Goal: Task Accomplishment & Management: Complete application form

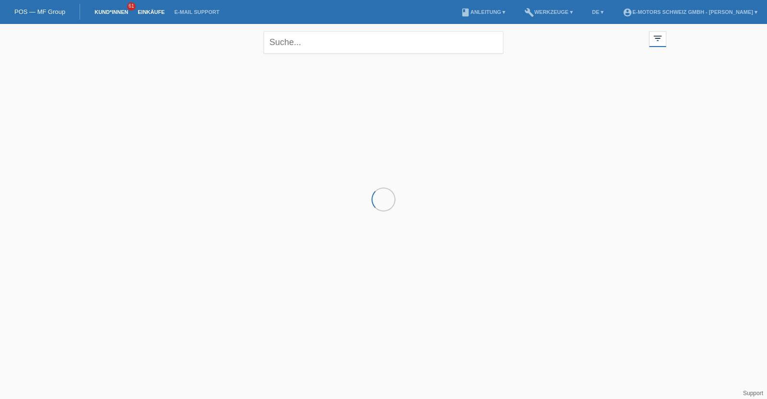
click at [153, 13] on link "Einkäufe" at bounding box center [151, 12] width 36 height 6
click at [146, 13] on link "Einkäufe" at bounding box center [151, 12] width 36 height 6
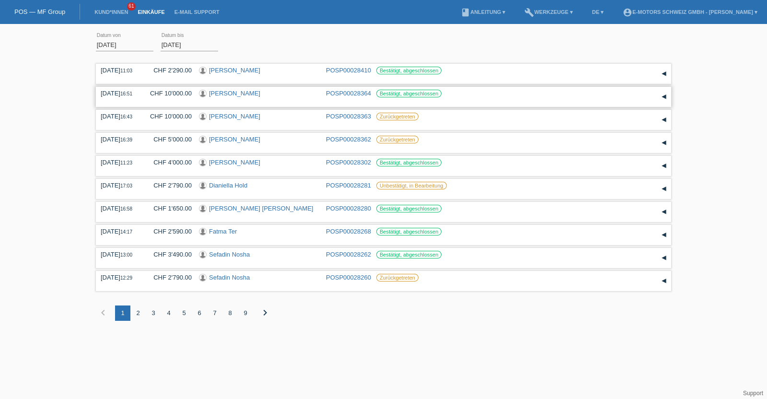
click at [226, 93] on link "[PERSON_NAME]" at bounding box center [234, 93] width 51 height 7
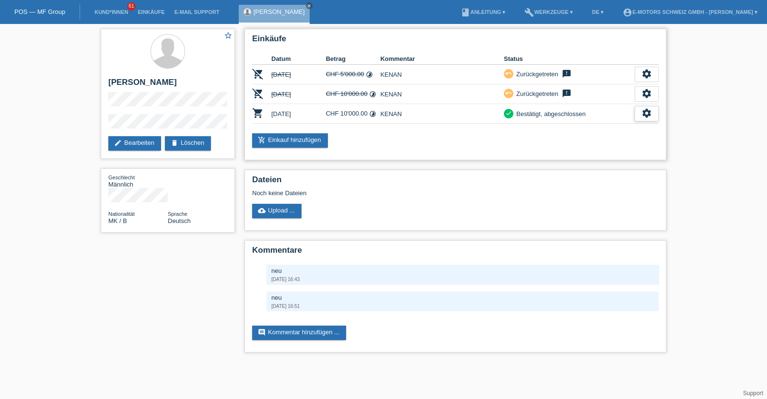
click at [649, 113] on icon "settings" at bounding box center [647, 113] width 11 height 11
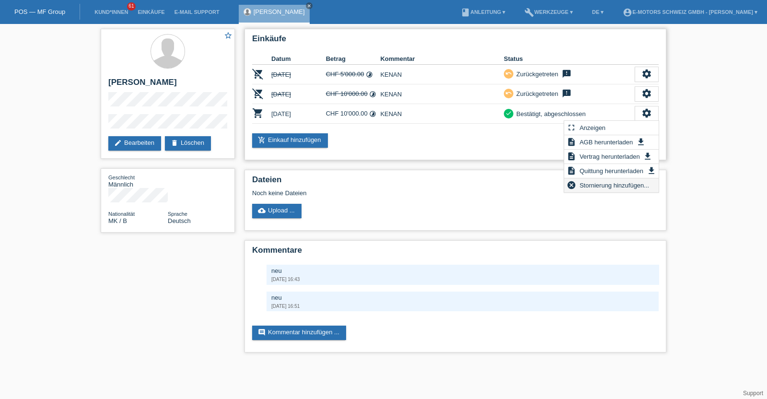
click at [587, 186] on span "Stornierung hinzufügen..." at bounding box center [614, 185] width 72 height 12
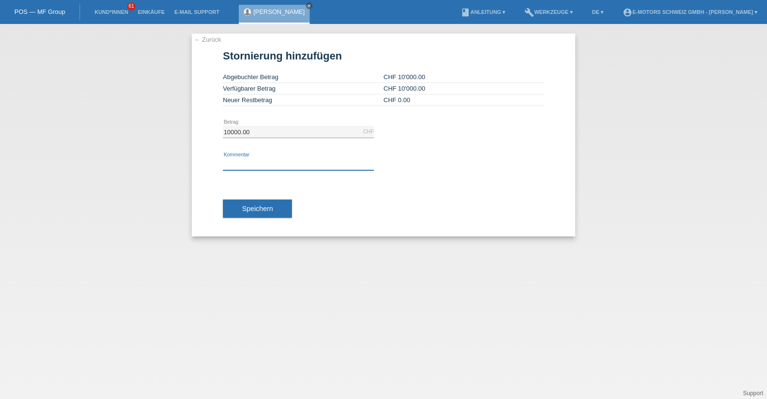
click at [282, 169] on div "error Kommentar" at bounding box center [298, 164] width 151 height 12
type input "neu"
click at [260, 212] on span "Speichern" at bounding box center [257, 209] width 31 height 8
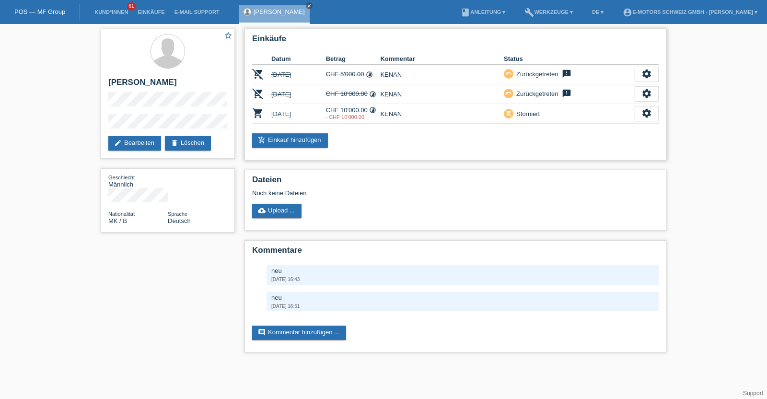
drag, startPoint x: 347, startPoint y: 118, endPoint x: 334, endPoint y: 118, distance: 13.4
click at [334, 118] on div "- CHF 10'000.00" at bounding box center [353, 117] width 55 height 6
click at [327, 124] on div "Einkäufe Datum Betrag Kommentar Status remove_shopping_cart 05.10.2025 CHF 5'00…" at bounding box center [456, 94] width 422 height 131
click at [144, 8] on li "Einkäufe" at bounding box center [151, 12] width 36 height 24
click at [144, 13] on link "Einkäufe" at bounding box center [151, 12] width 36 height 6
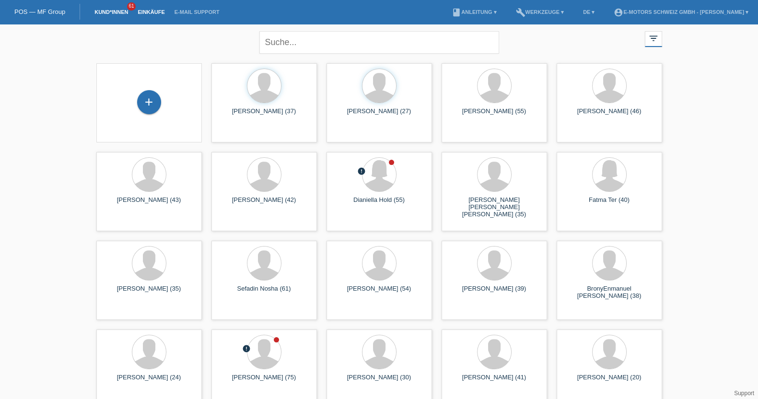
click at [151, 12] on link "Einkäufe" at bounding box center [151, 12] width 36 height 6
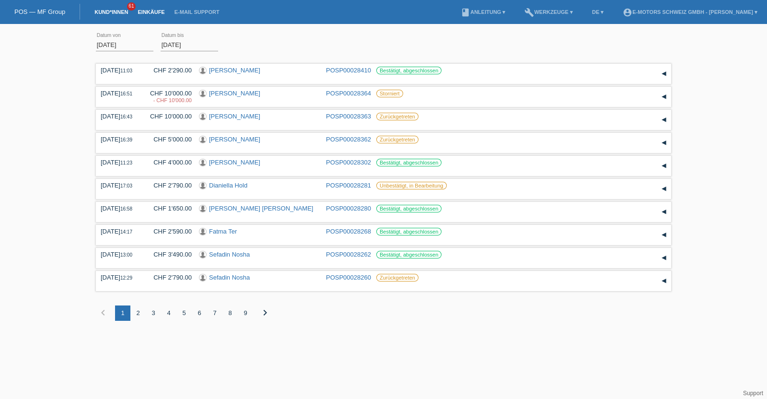
click at [111, 12] on link "Kund*innen" at bounding box center [111, 12] width 43 height 6
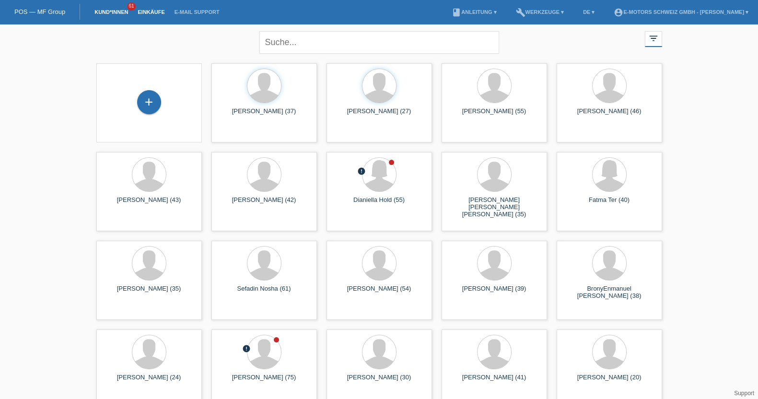
click at [146, 14] on link "Einkäufe" at bounding box center [151, 12] width 36 height 6
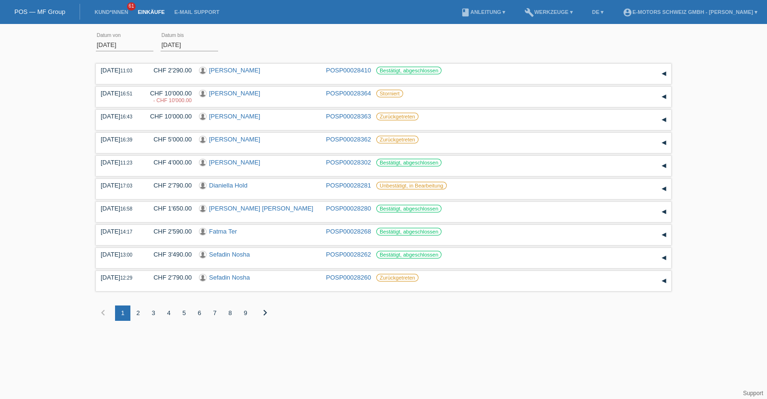
drag, startPoint x: 414, startPoint y: 398, endPoint x: 426, endPoint y: 401, distance: 12.6
click at [426, 335] on html "POS — MF Group Kund*innen 61 Einkäufe E-Mail Support menu account_circle" at bounding box center [383, 167] width 767 height 335
click at [106, 12] on link "Kund*innen" at bounding box center [111, 12] width 43 height 6
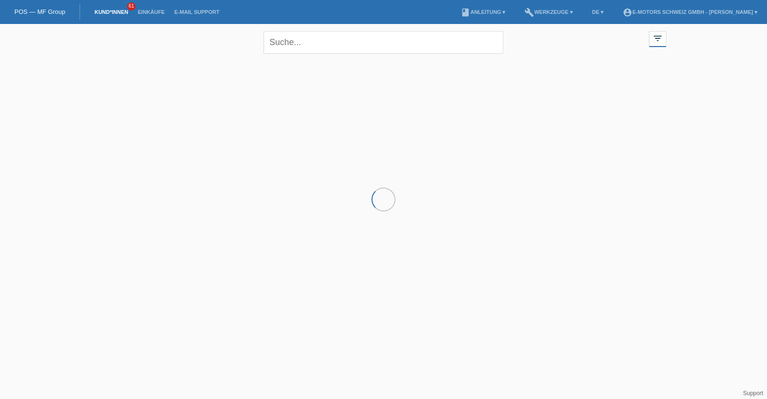
click at [140, 103] on div at bounding box center [383, 107] width 575 height 96
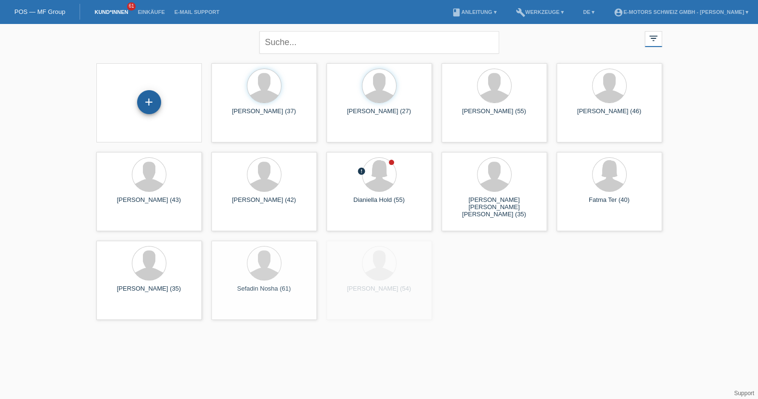
click at [144, 108] on div "+" at bounding box center [149, 102] width 24 height 24
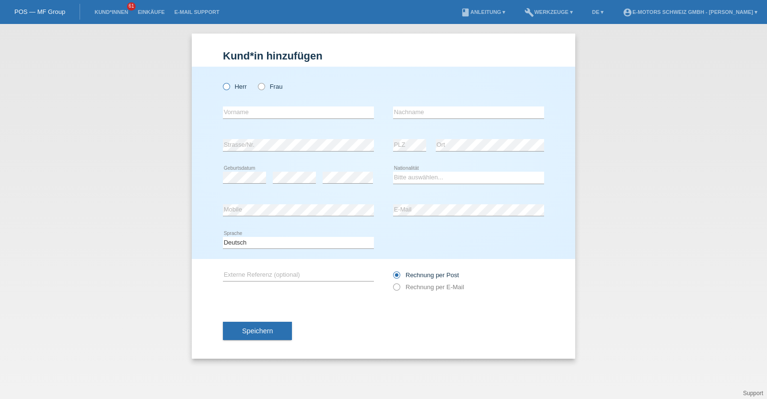
click at [222, 82] on icon at bounding box center [222, 82] width 0 height 0
click at [228, 88] on input "Herr" at bounding box center [226, 86] width 6 height 6
radio input "true"
click at [609, 370] on div "Kund*in hinzufügen Kunde hinzufügen Kundin hinzufügen Herr Frau error Vorname e…" at bounding box center [383, 211] width 767 height 375
click at [211, 140] on div "Herr Frau error Vorname error" at bounding box center [384, 163] width 384 height 192
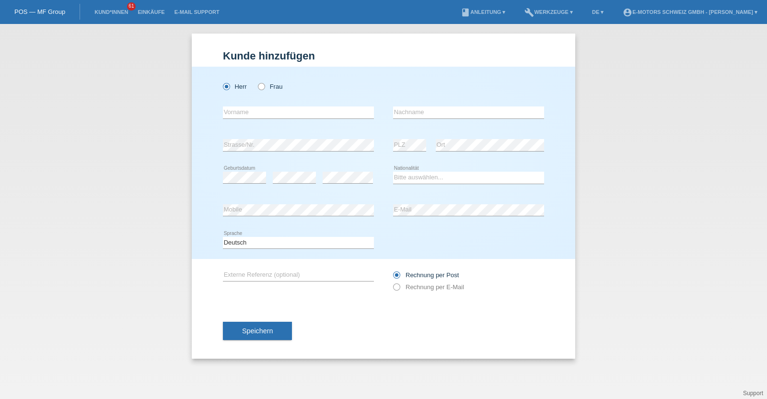
click at [211, 140] on div "Herr Frau error Vorname error" at bounding box center [384, 163] width 384 height 192
click at [402, 127] on div "error Nachname" at bounding box center [468, 112] width 151 height 33
click at [412, 176] on select "Bitte auswählen... Schweiz Deutschland Liechtenstein Österreich ------------ Af…" at bounding box center [468, 178] width 151 height 12
select select "CH"
click at [393, 172] on select "Bitte auswählen... Schweiz Deutschland Liechtenstein Österreich ------------ Af…" at bounding box center [468, 178] width 151 height 12
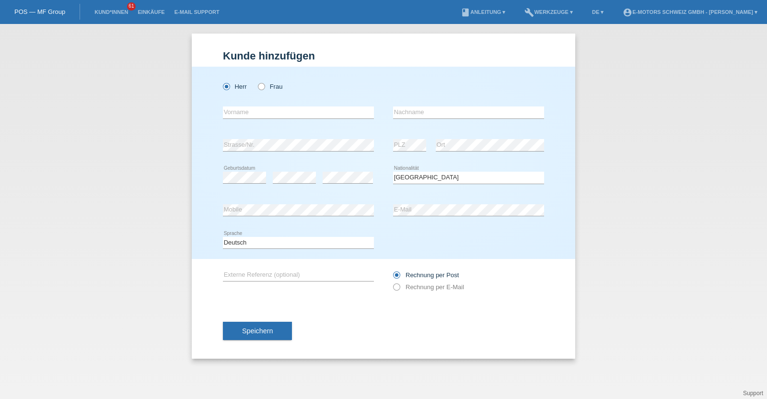
click at [243, 170] on div "error Geburtsdatum" at bounding box center [244, 178] width 43 height 33
click at [413, 228] on div "Deutsch Français Italiano English error Sprache" at bounding box center [383, 243] width 321 height 33
click at [361, 213] on div "error Mobile error E-Mail" at bounding box center [383, 210] width 321 height 33
click at [267, 114] on input "text" at bounding box center [298, 112] width 151 height 12
type input "Fabian Dominik"
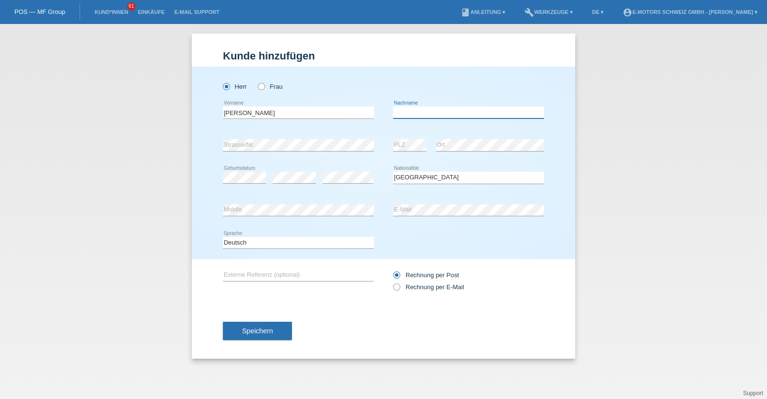
click at [434, 110] on input "text" at bounding box center [468, 112] width 151 height 12
type input "Kistler"
click at [273, 325] on button "Speichern" at bounding box center [257, 331] width 69 height 18
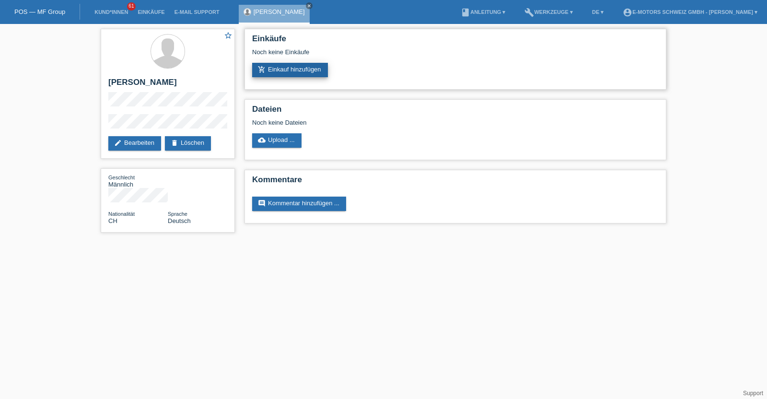
click at [295, 70] on link "add_shopping_cart Einkauf hinzufügen" at bounding box center [290, 70] width 76 height 14
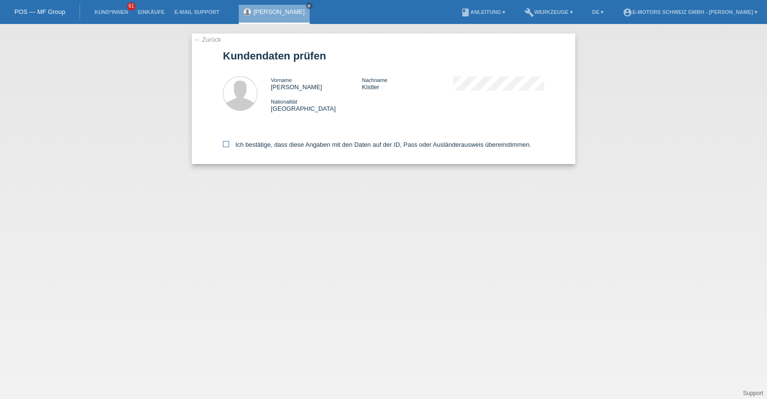
click at [319, 145] on label "Ich bestätige, dass diese Angaben mit den Daten auf der ID, Pass oder Ausländer…" at bounding box center [377, 144] width 308 height 7
click at [229, 145] on input "Ich bestätige, dass diese Angaben mit den Daten auf der ID, Pass oder Ausländer…" at bounding box center [226, 144] width 6 height 6
checkbox input "true"
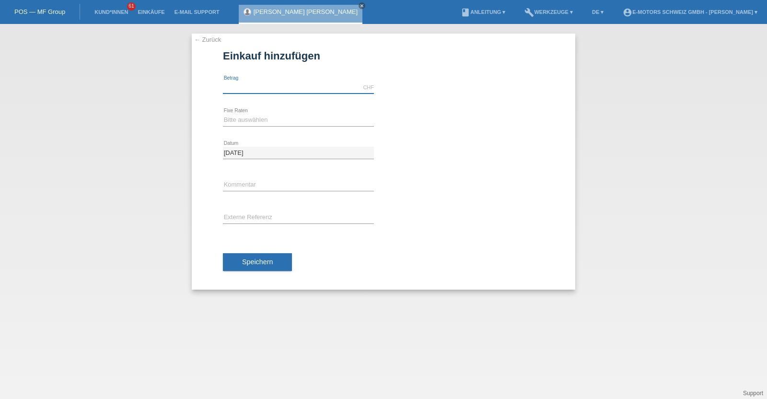
click at [281, 85] on input "text" at bounding box center [298, 88] width 151 height 12
type input "3790.00"
click at [278, 125] on select "Bitte auswählen 12 Raten 24 Raten 36 Raten 48 Raten" at bounding box center [298, 120] width 151 height 12
select select "214"
click at [223, 114] on select "Bitte auswählen 12 Raten 24 Raten 36 Raten 48 Raten" at bounding box center [298, 120] width 151 height 12
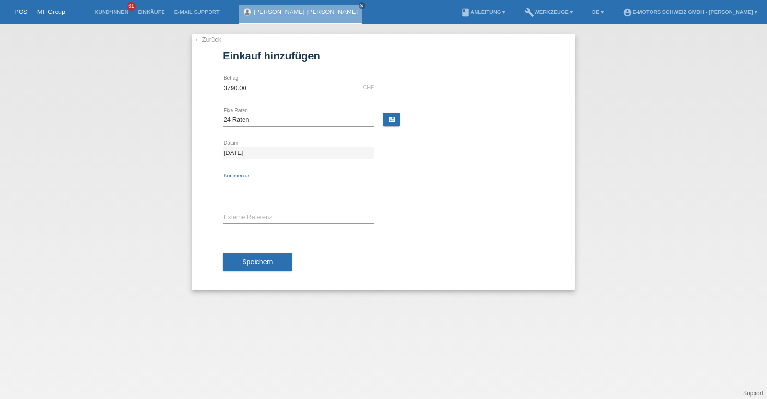
click at [252, 187] on input "text" at bounding box center [298, 185] width 151 height 12
type input "KENAN"
click at [256, 262] on span "Speichern" at bounding box center [257, 262] width 31 height 8
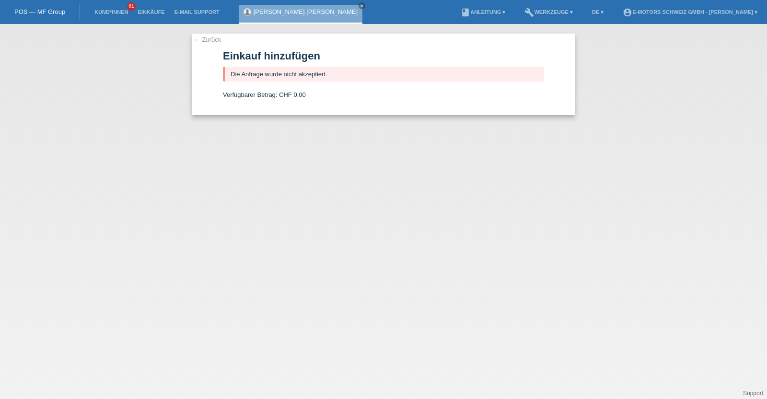
click at [277, 14] on link "[PERSON_NAME]" at bounding box center [306, 11] width 104 height 7
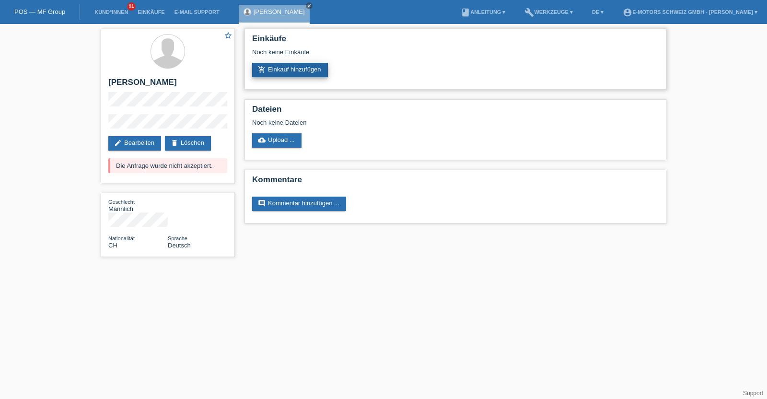
click at [279, 73] on link "add_shopping_cart Einkauf hinzufügen" at bounding box center [290, 70] width 76 height 14
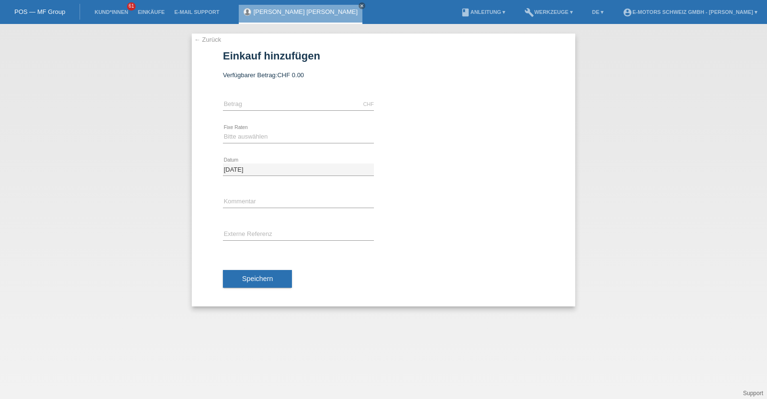
click at [289, 110] on icon at bounding box center [298, 110] width 151 height 0
click at [286, 105] on input "text" at bounding box center [298, 104] width 151 height 12
type input "2890.00"
click at [265, 133] on select "Bitte auswählen 12 Raten 24 Raten 36 Raten 48 Raten" at bounding box center [298, 137] width 151 height 12
select select "213"
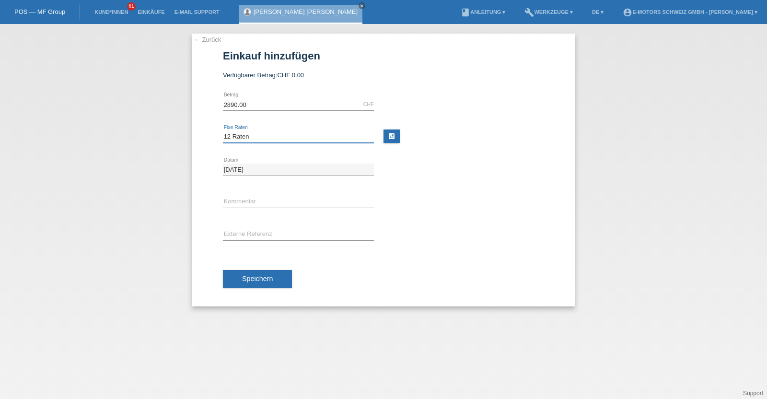
click at [223, 131] on select "Bitte auswählen 12 Raten 24 Raten 36 Raten 48 Raten" at bounding box center [298, 137] width 151 height 12
click at [239, 281] on button "Speichern" at bounding box center [257, 279] width 69 height 18
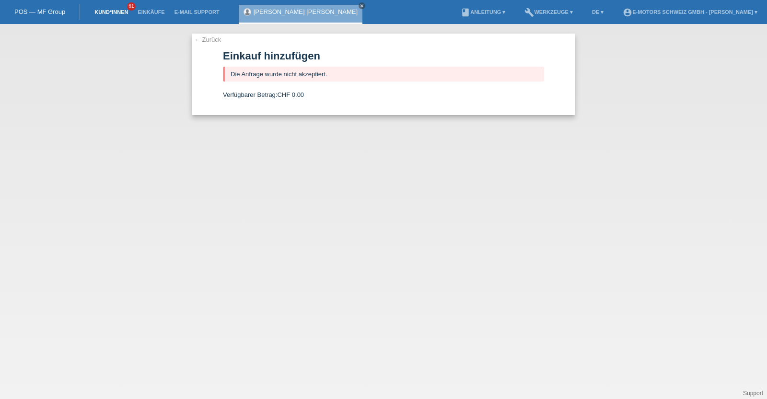
click at [119, 14] on link "Kund*innen" at bounding box center [111, 12] width 43 height 6
